Goal: Task Accomplishment & Management: Manage account settings

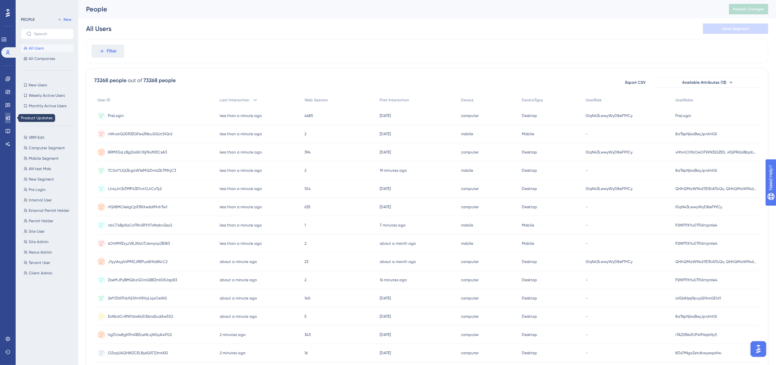
click at [10, 115] on icon at bounding box center [7, 117] width 5 height 5
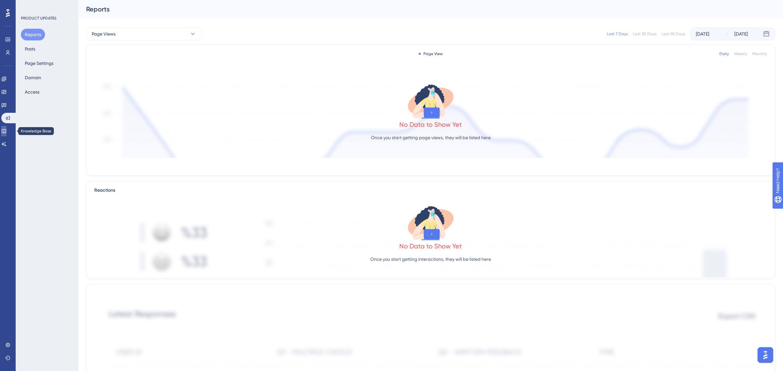
click at [7, 131] on icon at bounding box center [3, 130] width 5 height 5
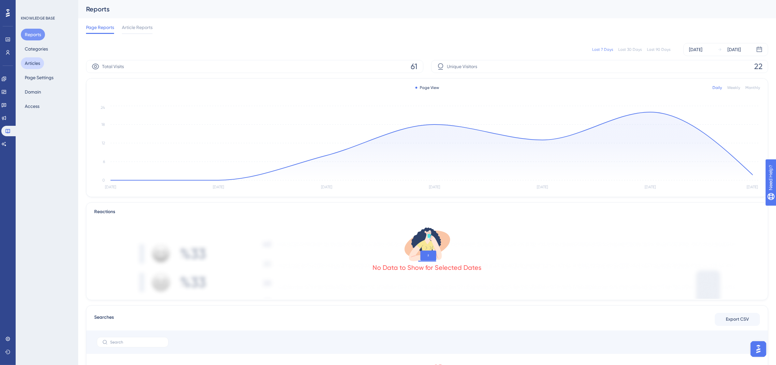
click at [36, 66] on button "Articles" at bounding box center [32, 63] width 23 height 12
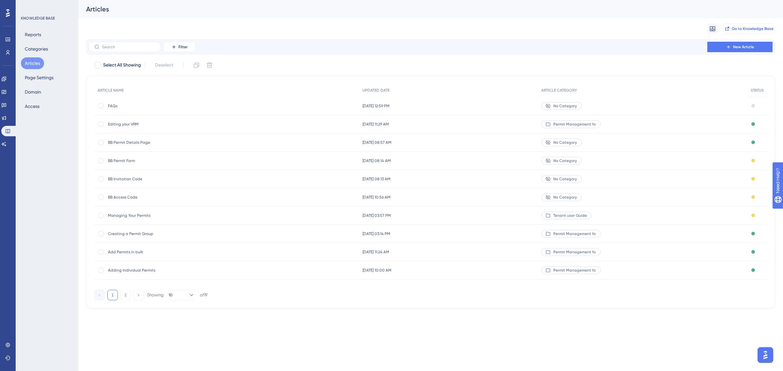
click at [744, 29] on span "Go to Knowledge Base" at bounding box center [752, 28] width 42 height 5
click at [34, 101] on button "Access" at bounding box center [32, 106] width 23 height 12
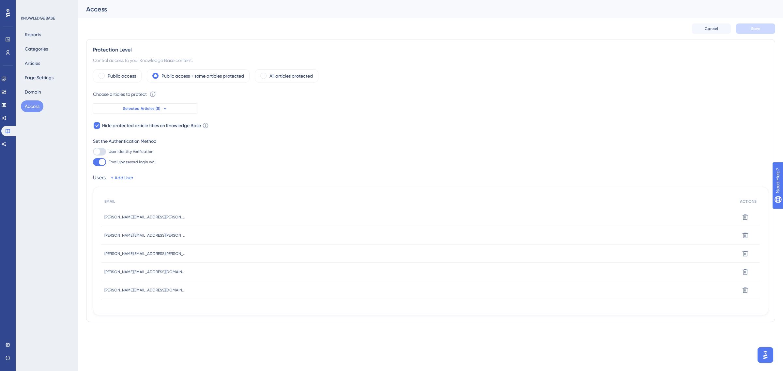
click at [167, 111] on button "Selected Articles (8)" at bounding box center [145, 108] width 104 height 10
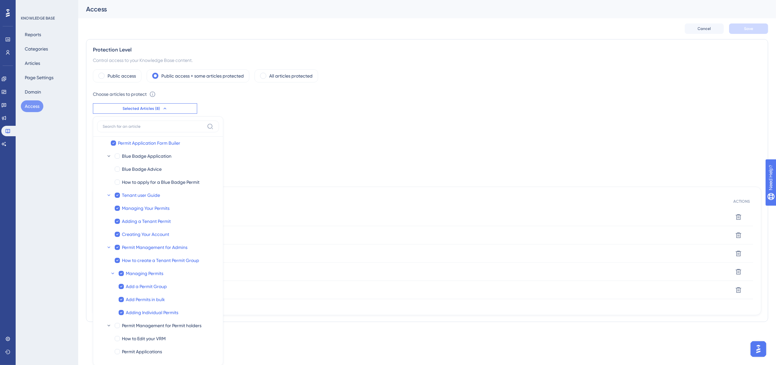
scroll to position [59, 0]
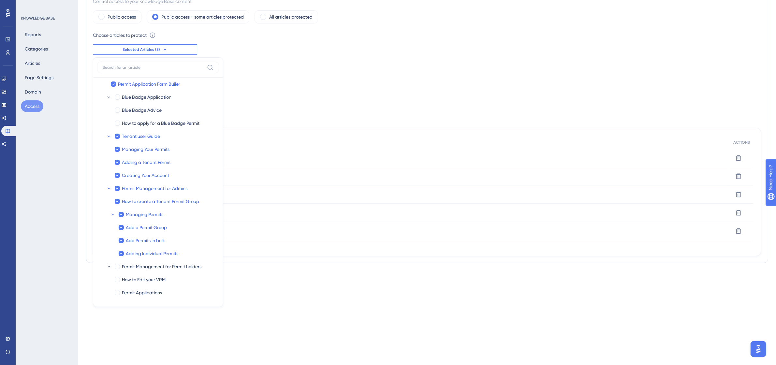
click at [335, 108] on div "Public access Public access + some articles protected All articles protected Ch…" at bounding box center [427, 133] width 669 height 246
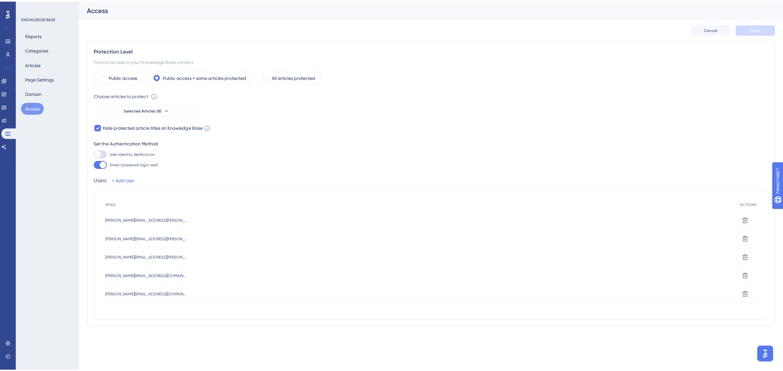
scroll to position [0, 0]
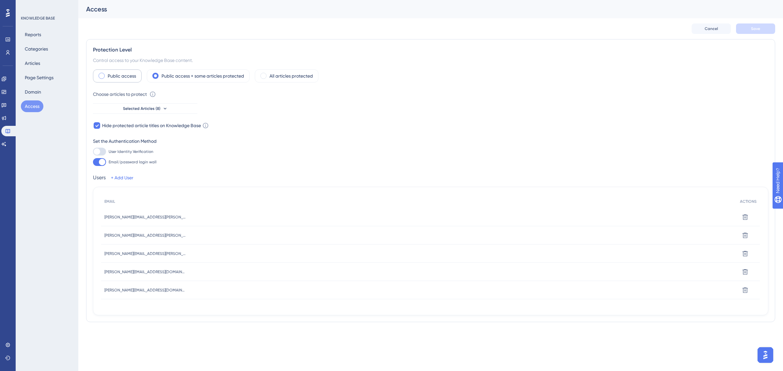
click at [98, 78] on div "Public access" at bounding box center [117, 75] width 49 height 13
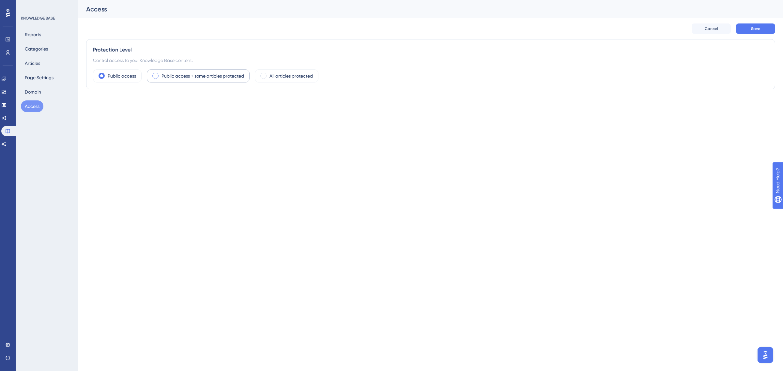
click at [150, 75] on div "Public access + some articles protected" at bounding box center [198, 75] width 103 height 13
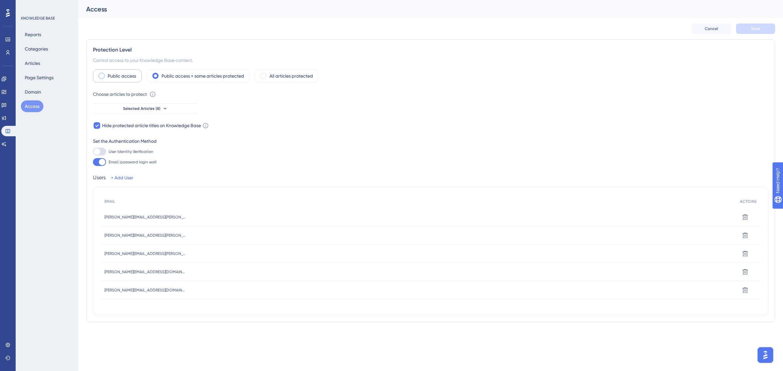
click at [103, 78] on span at bounding box center [101, 76] width 6 height 6
click at [107, 74] on input "radio" at bounding box center [107, 74] width 0 height 0
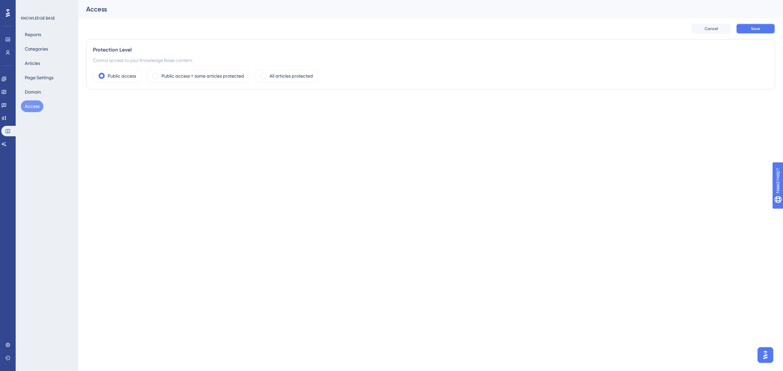
click at [749, 31] on button "Save" at bounding box center [755, 28] width 39 height 10
